Goal: Information Seeking & Learning: Learn about a topic

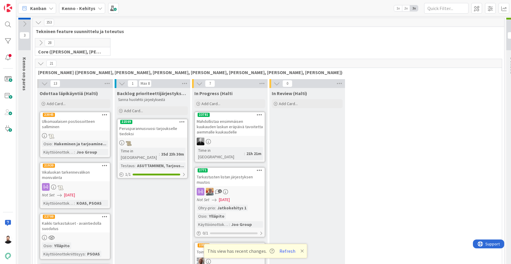
click at [99, 10] on icon at bounding box center [100, 8] width 5 height 5
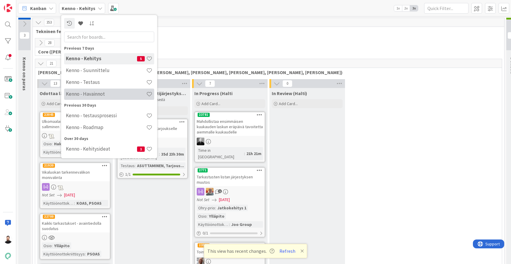
click at [88, 92] on h4 "Kenno - Havainnot" at bounding box center [106, 94] width 80 height 6
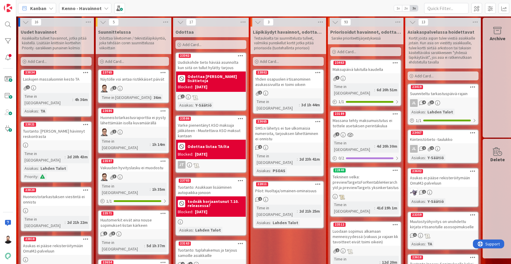
click at [91, 9] on b "Kenno - Havainnot" at bounding box center [82, 8] width 40 height 6
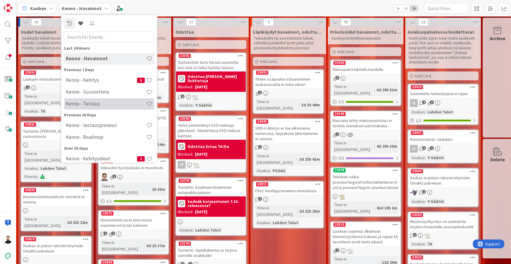
click at [91, 103] on h4 "Kenno - Testaus" at bounding box center [106, 104] width 80 height 6
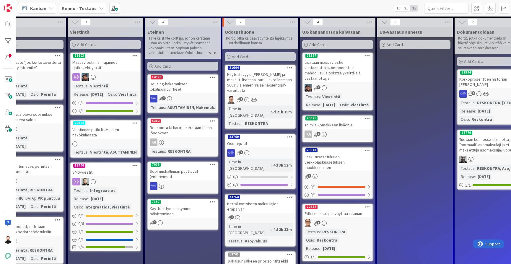
scroll to position [0, 338]
click at [337, 67] on div "Lisätään massaviestien vastaanottajakomponenttiin mahdollisuus poistaa yksittäi…" at bounding box center [338, 70] width 70 height 24
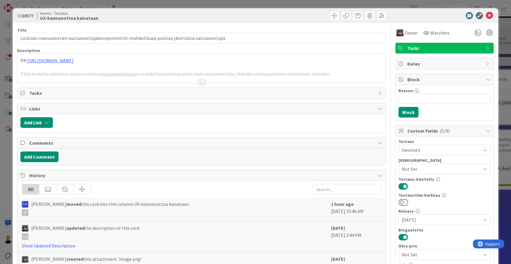
click at [203, 82] on div at bounding box center [201, 82] width 6 height 5
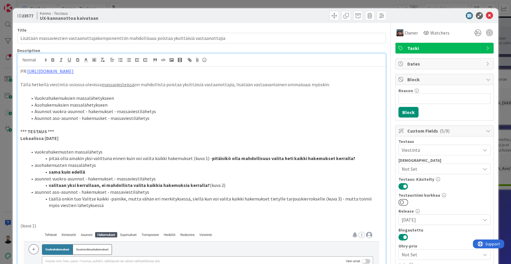
scroll to position [6, 0]
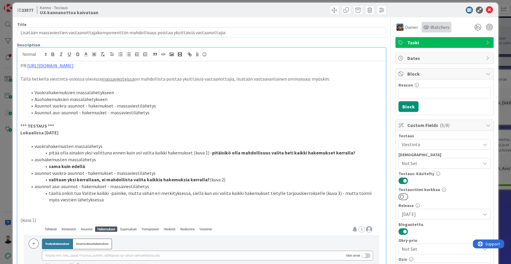
click at [437, 29] on span "Watchers" at bounding box center [439, 27] width 19 height 7
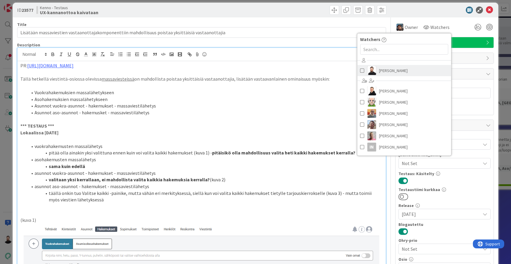
click at [384, 71] on span "[PERSON_NAME]" at bounding box center [393, 70] width 29 height 9
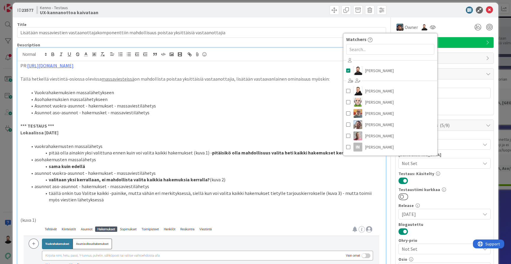
click at [273, 120] on p at bounding box center [201, 119] width 362 height 7
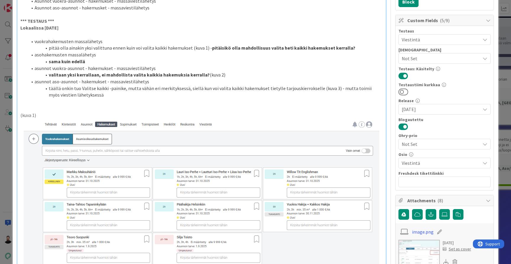
scroll to position [110, 0]
click at [357, 45] on li "pitää olla ainakin yksi valittuna ennen kuin voi valita kaikki hakemukset (kuva…" at bounding box center [204, 48] width 355 height 7
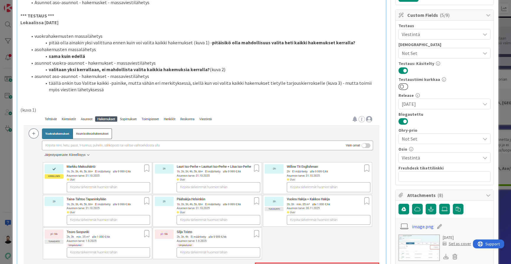
click at [5, 170] on div "ID 23577 Kenno - Testaus UX-kannanottoa kaivataan Title 97 / 128 Lisätään massa…" at bounding box center [255, 132] width 511 height 264
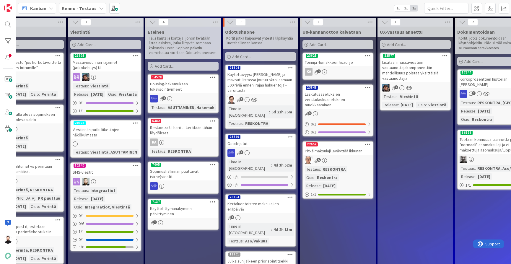
scroll to position [0, 337]
click at [420, 65] on div "Lisätään massaviestien vastaanottajakomponenttiin mahdollisuus poistaa yksittäi…" at bounding box center [415, 70] width 70 height 24
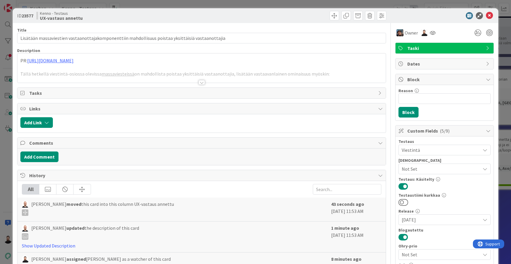
click at [201, 83] on div at bounding box center [201, 82] width 6 height 5
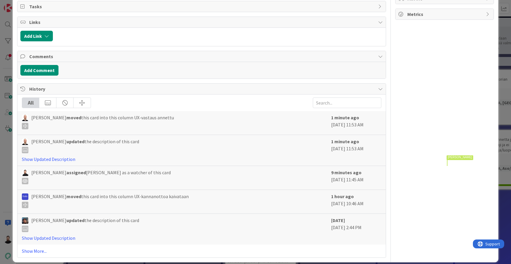
scroll to position [737, 0]
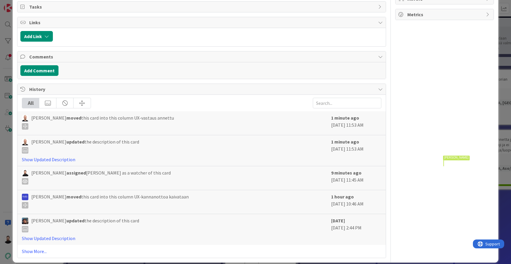
click at [501, 198] on div "ID 23577 Kenno - Testaus UX-vastaus annettu Title 97 / 128 Lisätään massaviesti…" at bounding box center [255, 132] width 511 height 264
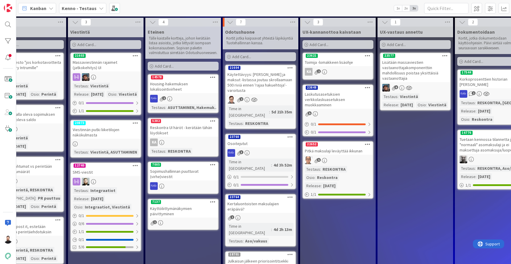
click at [409, 88] on icon at bounding box center [409, 87] width 6 height 5
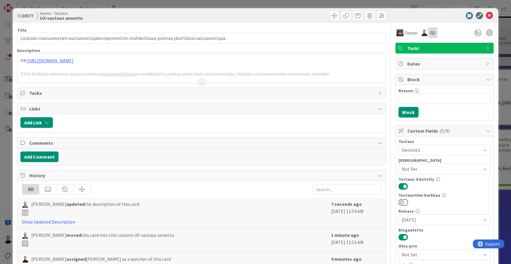
click at [430, 33] on icon at bounding box center [433, 32] width 6 height 5
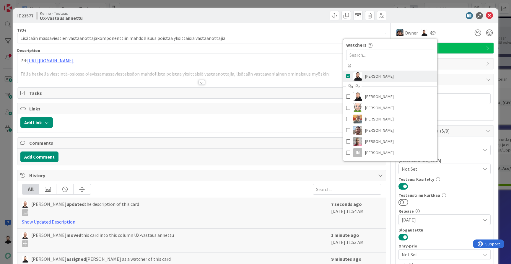
click at [400, 76] on link "[PERSON_NAME]" at bounding box center [390, 76] width 94 height 11
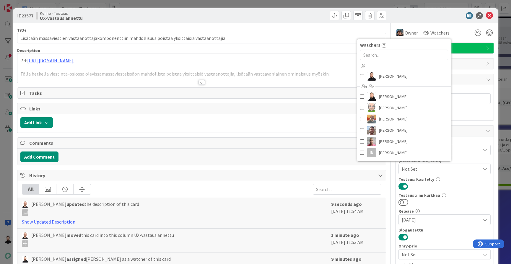
click at [507, 223] on div "ID 23577 Kenno - Testaus UX-vastaus annettu Title 97 / 128 Lisätään massaviesti…" at bounding box center [255, 132] width 511 height 264
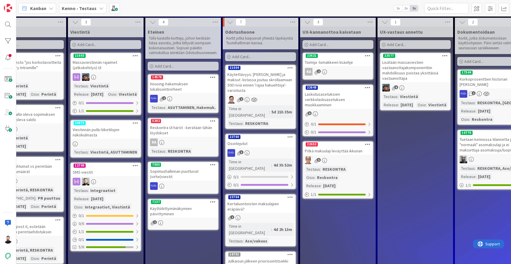
click at [340, 70] on div "KA 2" at bounding box center [338, 72] width 70 height 8
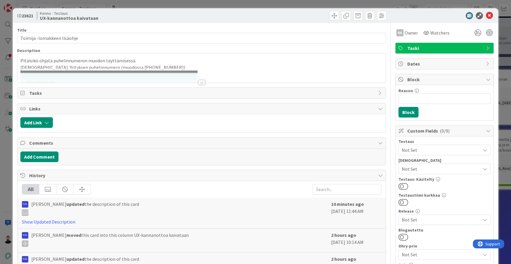
click at [201, 82] on div at bounding box center [201, 82] width 6 height 5
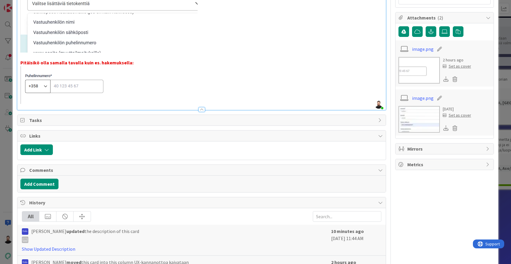
scroll to position [293, 0]
click at [224, 97] on p at bounding box center [201, 85] width 362 height 38
click at [259, 55] on p at bounding box center [201, 56] width 362 height 7
click at [257, 73] on p at bounding box center [201, 85] width 362 height 38
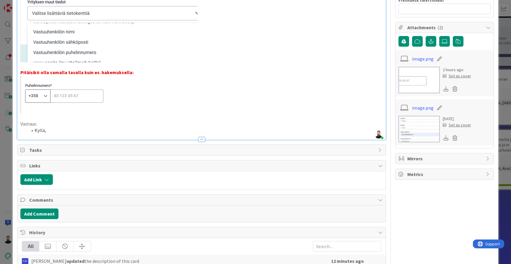
scroll to position [279, 0]
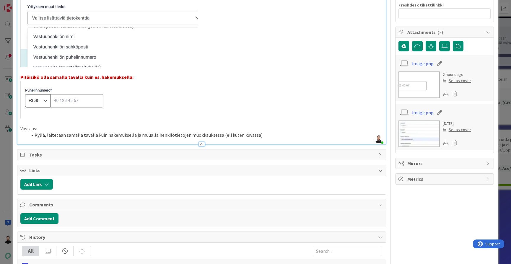
click at [238, 134] on li "Kyllä, laitetaan samalla tavalla kuin hakemuksella ja muualla henkilötietojen m…" at bounding box center [204, 135] width 355 height 7
click at [281, 138] on div at bounding box center [201, 141] width 368 height 6
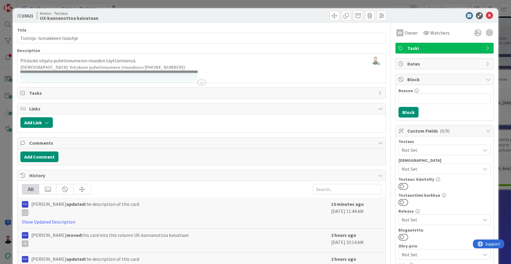
scroll to position [0, 0]
click at [204, 84] on div at bounding box center [201, 82] width 6 height 5
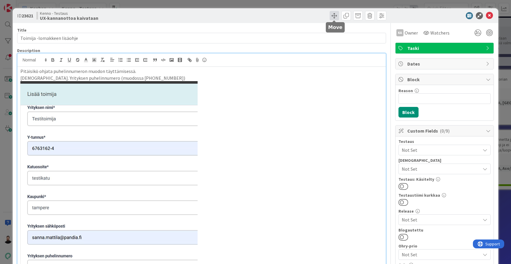
click at [336, 14] on span at bounding box center [334, 15] width 9 height 9
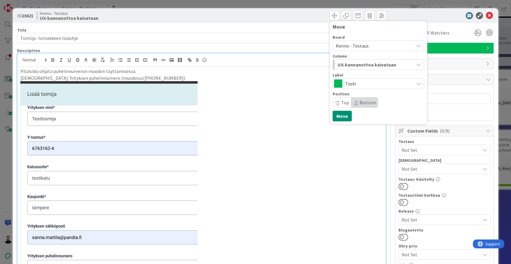
click at [363, 63] on span "UX-kannanottoa kaivataan" at bounding box center [367, 65] width 58 height 8
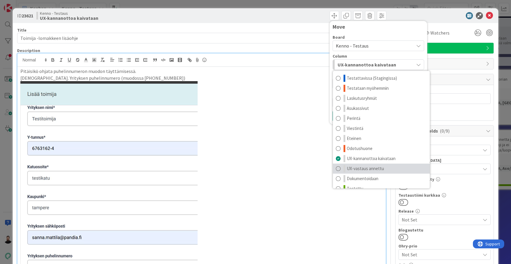
click at [356, 167] on span "UX-vastaus annettu" at bounding box center [365, 168] width 37 height 7
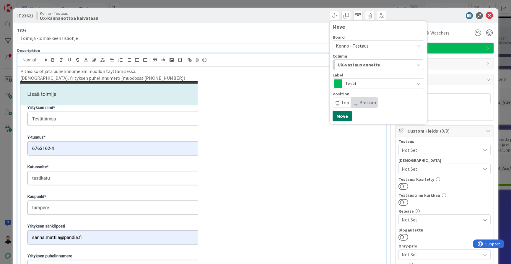
click at [346, 117] on button "Move" at bounding box center [342, 116] width 19 height 11
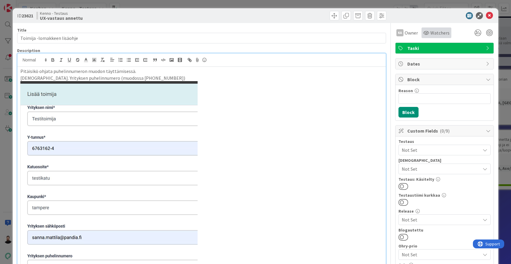
click at [439, 35] on span "Watchers" at bounding box center [439, 32] width 19 height 7
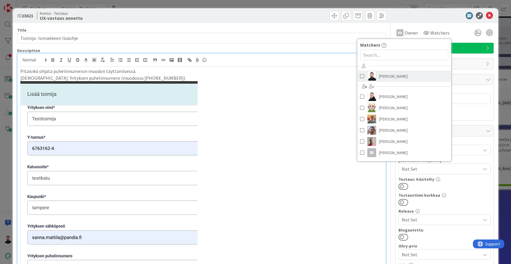
click at [400, 73] on span "[PERSON_NAME]" at bounding box center [393, 76] width 29 height 9
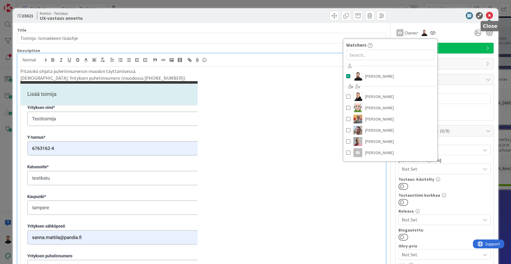
click at [491, 16] on icon at bounding box center [489, 15] width 7 height 7
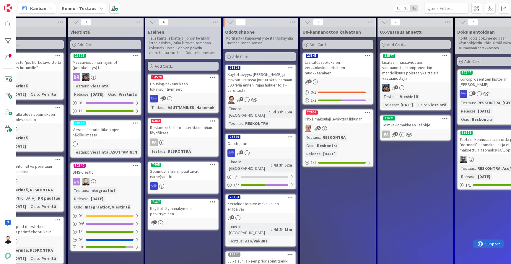
click at [331, 70] on div "Laskutusasetuksien verkkolaskuasetuksen muokkaaminen" at bounding box center [338, 67] width 70 height 18
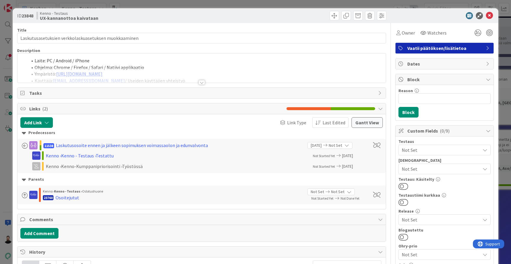
click at [203, 82] on div at bounding box center [201, 82] width 6 height 5
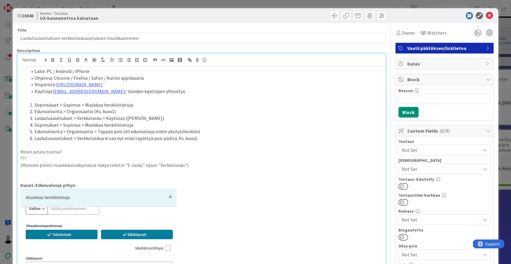
click at [237, 113] on li "Edunvalvonta > Organisaatio (Ks. kuva1)" at bounding box center [204, 111] width 355 height 7
click at [241, 116] on li "Laskutusasetukset > Verkkolasku > Käytössä ([PERSON_NAME])" at bounding box center [204, 118] width 355 height 7
click at [244, 122] on li "Sopimukset > Sopimus > Muokkaa henkilötietoja" at bounding box center [204, 125] width 355 height 7
click at [9, 169] on div "ID 23848 Kenno - Testaus UX-kannanottoa kaivataan Title 52 / 128 Laskutusasetuk…" at bounding box center [255, 132] width 511 height 264
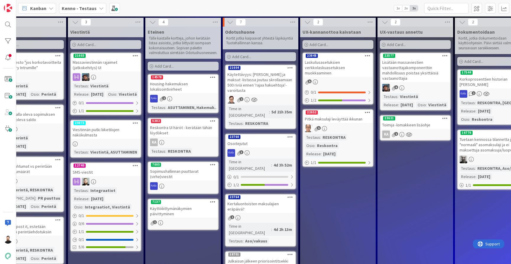
click at [331, 121] on div "Pitkä maksulaji leväyttää ikkunan" at bounding box center [338, 119] width 70 height 8
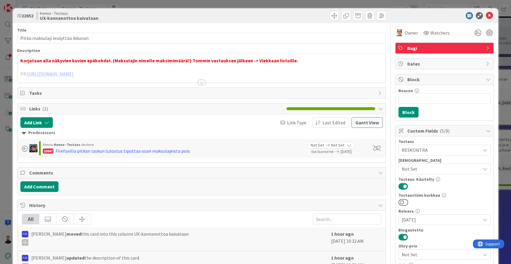
click at [202, 81] on div at bounding box center [201, 82] width 6 height 5
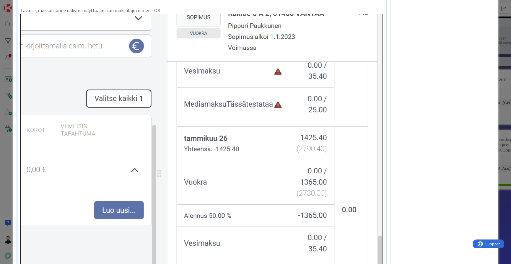
scroll to position [1702, 0]
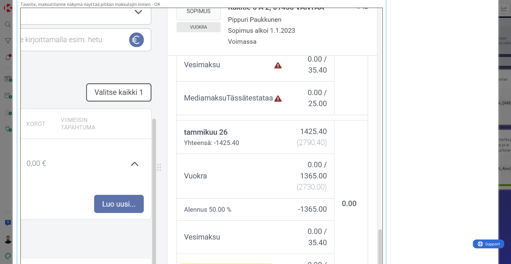
click at [245, 144] on img at bounding box center [201, 154] width 362 height 293
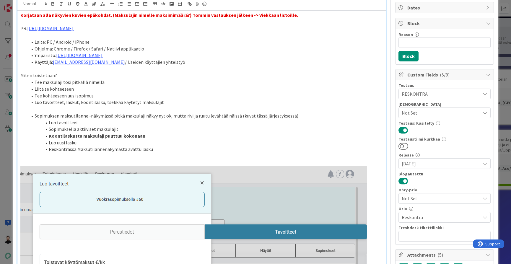
scroll to position [65, 0]
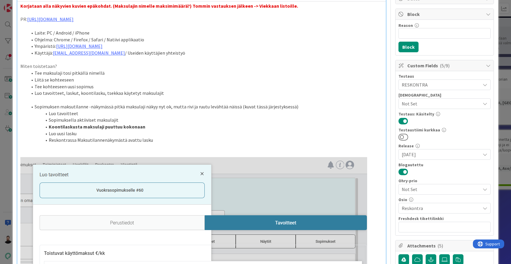
click at [213, 124] on li "Koontilaskusta maksulaji puuttuu kokonaan" at bounding box center [204, 126] width 355 height 7
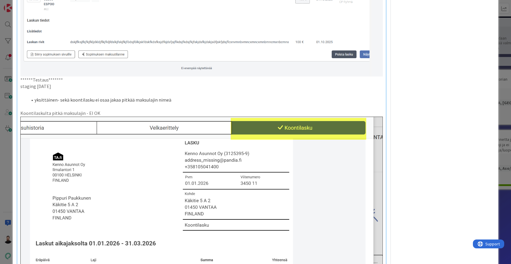
scroll to position [1334, 0]
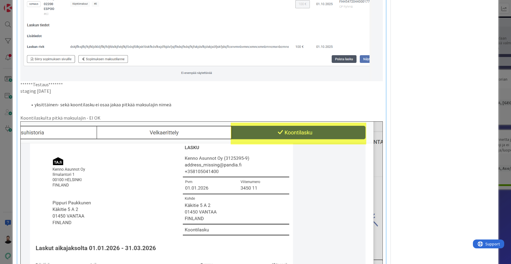
click at [105, 115] on p "Koontilaskulta pitkä maksulajin - EI OK" at bounding box center [201, 118] width 362 height 7
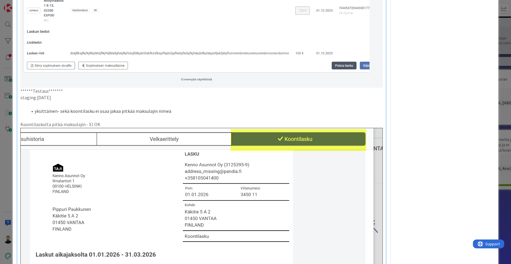
scroll to position [1326, 0]
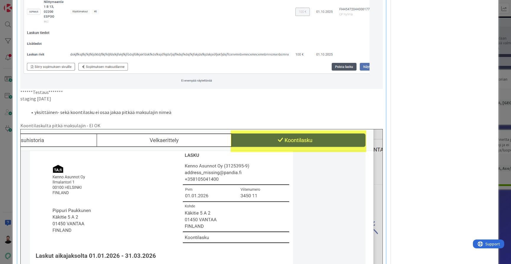
click at [171, 109] on li "yksittäinen- sekä koontilasku ei osaa jakaa pitkää maksulajin nimeä" at bounding box center [204, 112] width 355 height 7
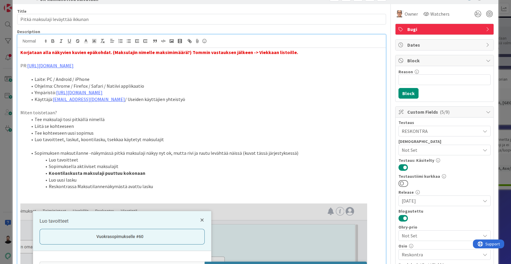
scroll to position [16, 0]
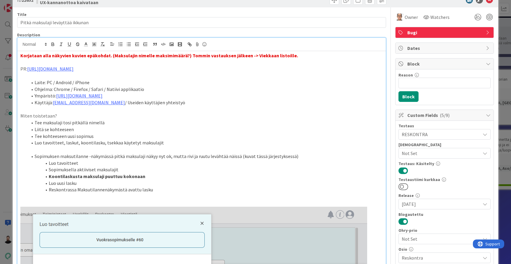
click at [173, 123] on li "Tee maksulaji tosi pitkällä nimellä" at bounding box center [204, 122] width 355 height 7
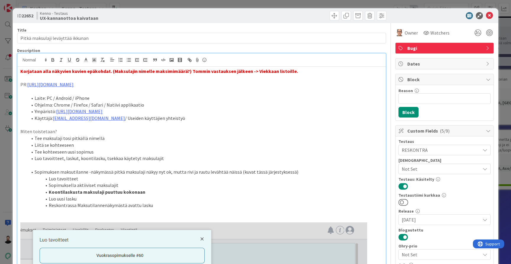
scroll to position [0, 0]
click at [488, 17] on icon at bounding box center [489, 15] width 7 height 7
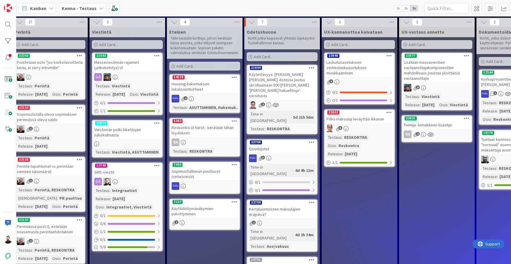
scroll to position [0, 319]
